Goal: Book appointment/travel/reservation

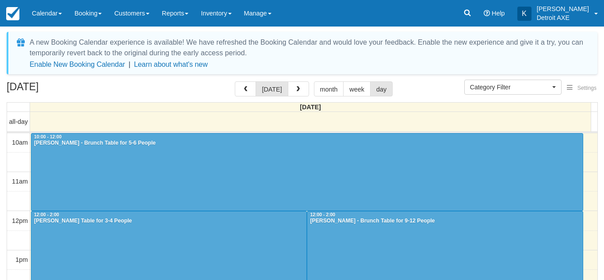
select select
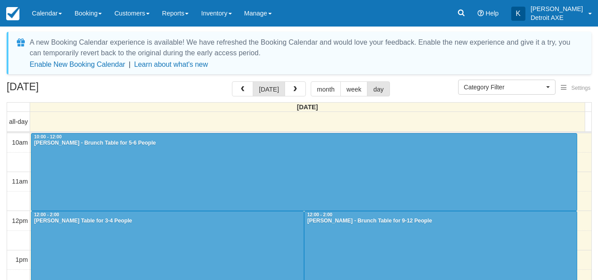
scroll to position [257, 0]
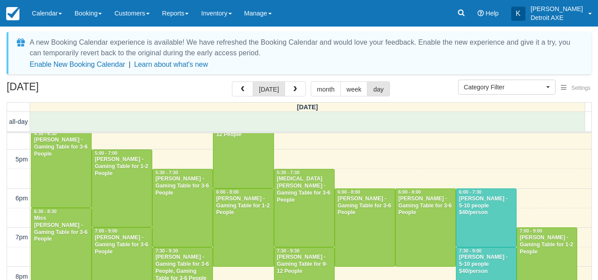
click at [50, 117] on div at bounding box center [295, 115] width 577 height 7
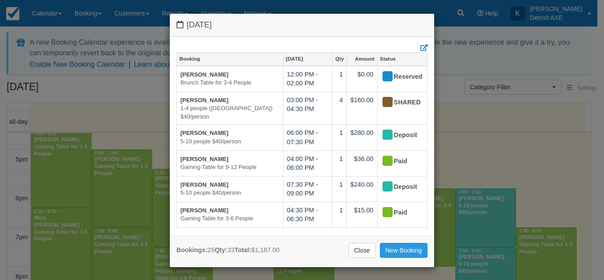
click at [91, 90] on div "Saturday August 30 2025 Booking Aug 30 Qty Amount Status Katie Brunch Table for…" at bounding box center [302, 140] width 604 height 280
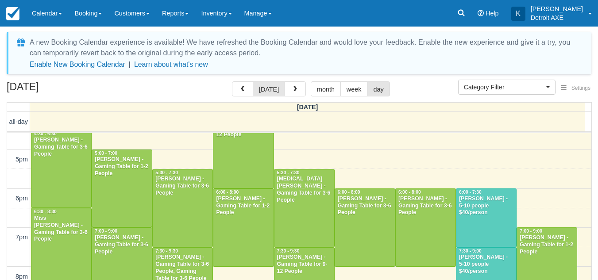
scroll to position [321, 0]
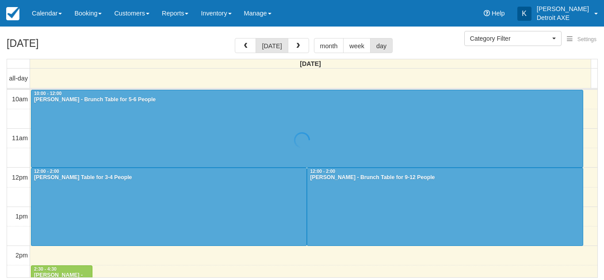
select select
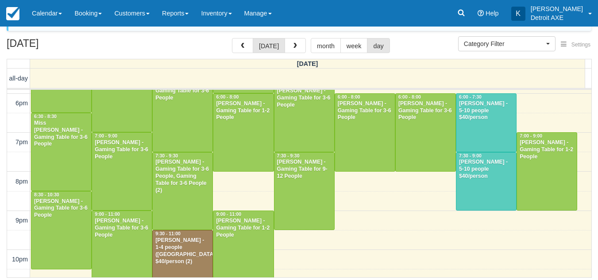
scroll to position [309, 0]
